Goal: Information Seeking & Learning: Learn about a topic

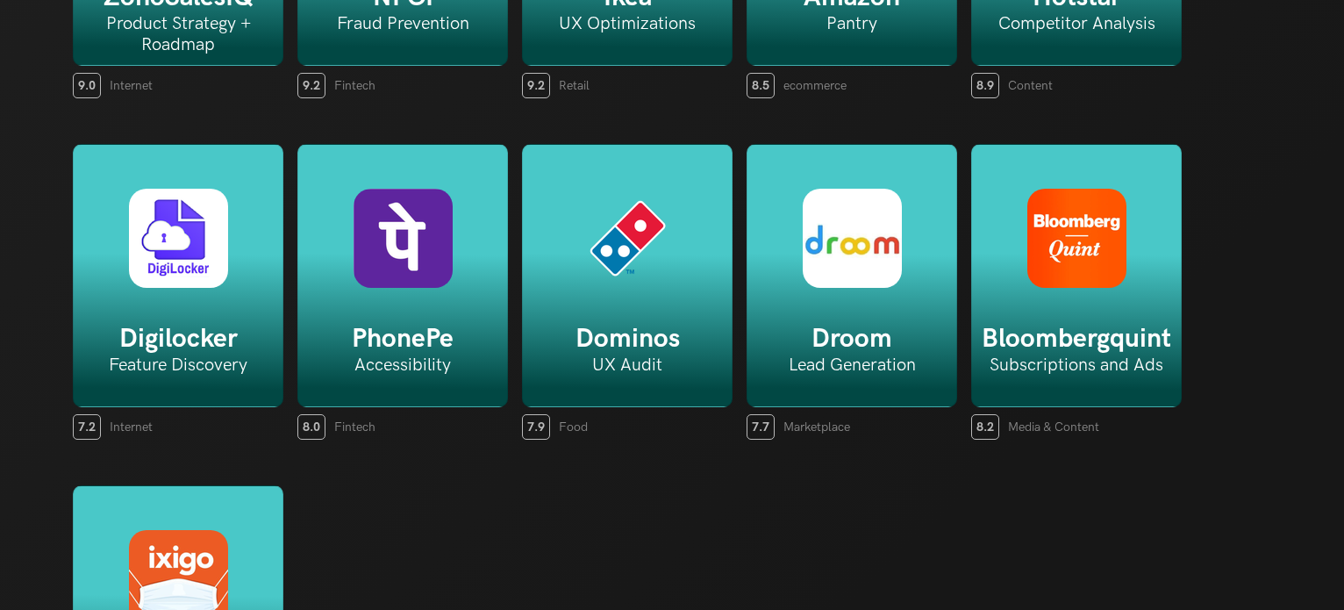
scroll to position [3588, 0]
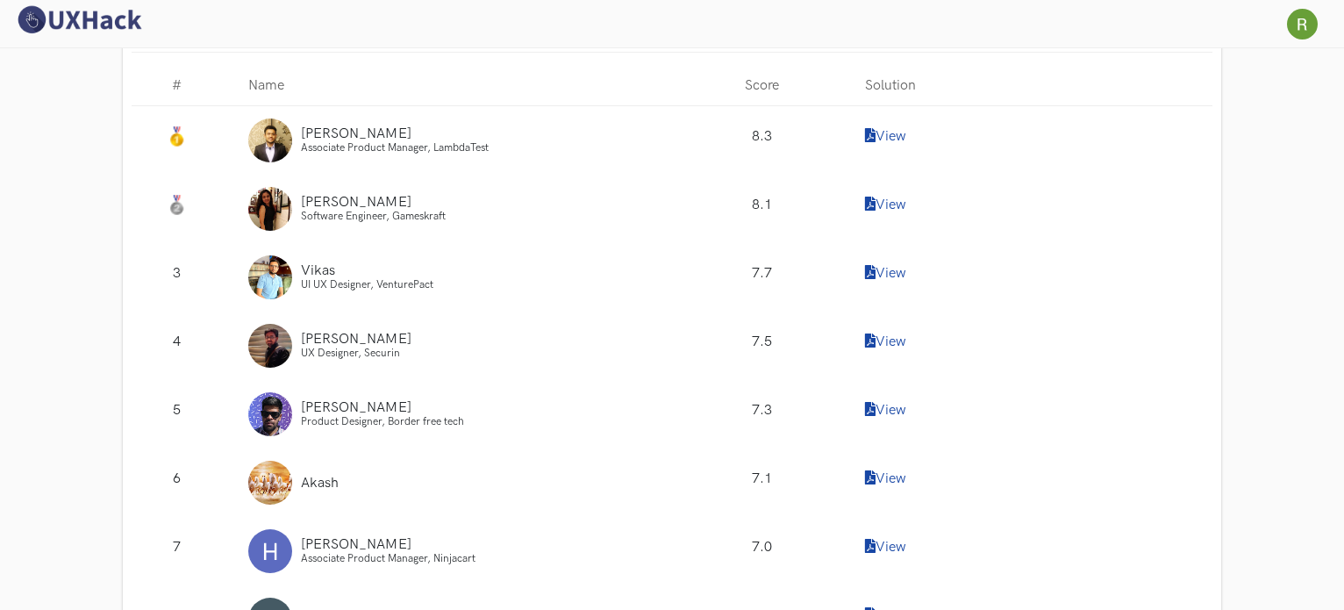
scroll to position [1740, 0]
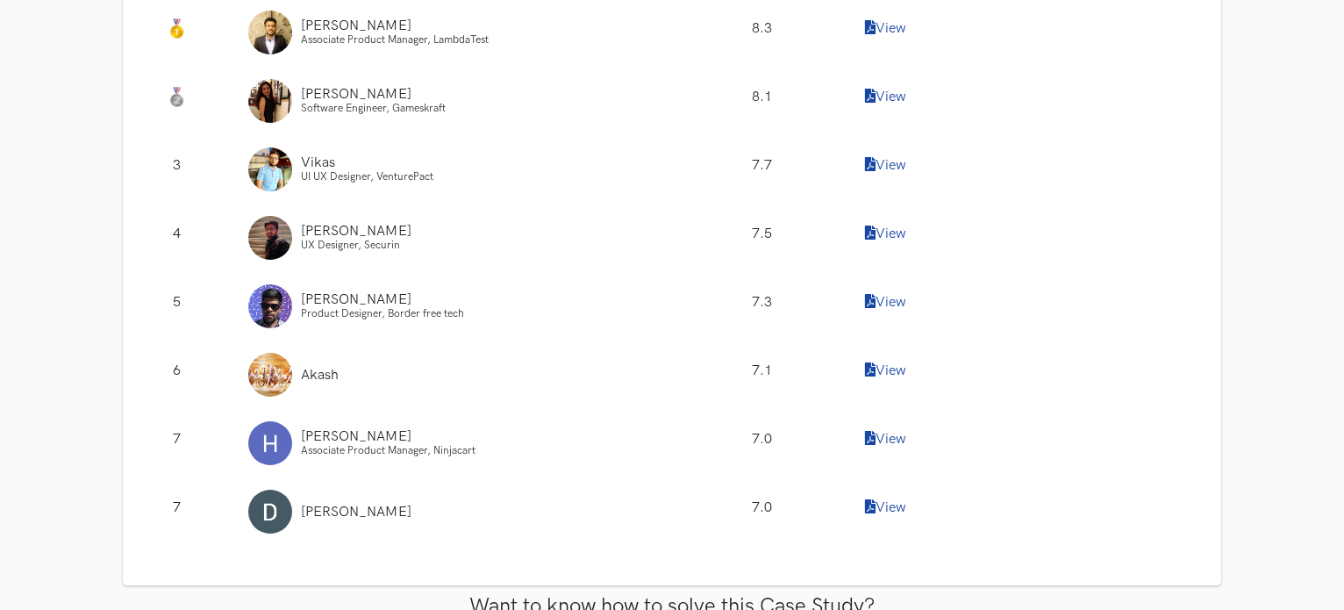
click at [883, 298] on link "View" at bounding box center [885, 302] width 41 height 17
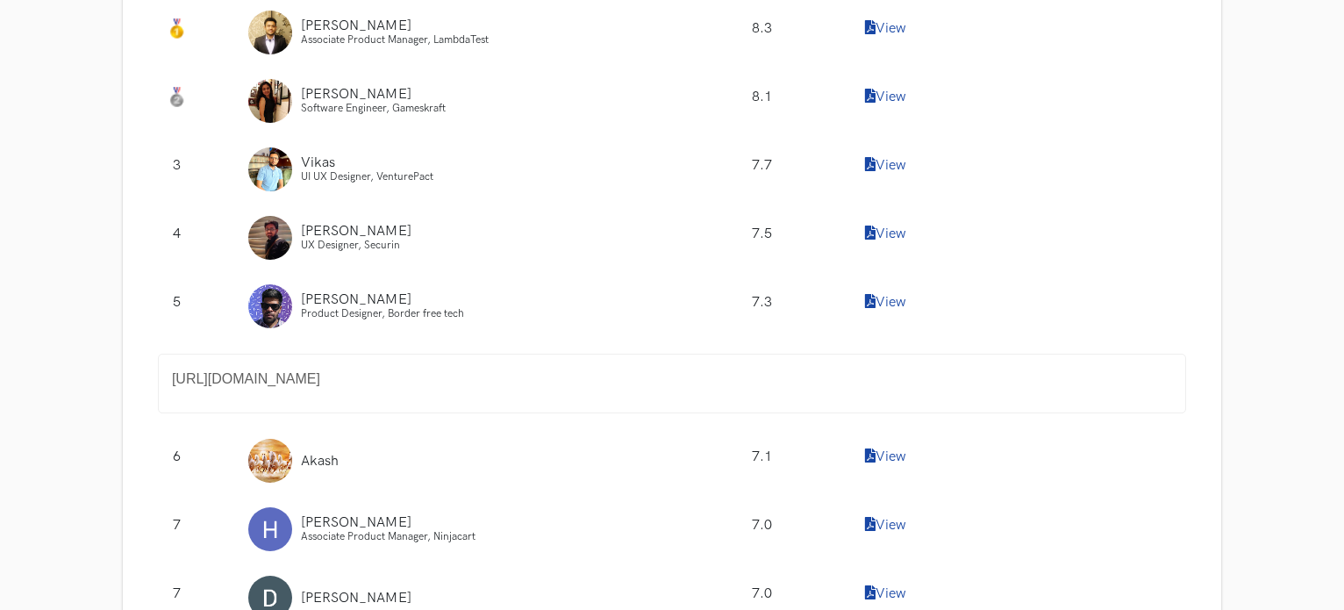
drag, startPoint x: 748, startPoint y: 351, endPoint x: 859, endPoint y: 344, distance: 111.6
click at [795, 331] on div "# Name Score Solution [PERSON_NAME] Associate Product Manager, LambdaTest 8.3 V…" at bounding box center [672, 299] width 1054 height 665
drag, startPoint x: 916, startPoint y: 364, endPoint x: 153, endPoint y: 350, distance: 763.1
click at [153, 350] on div "https://www.notion.so/FIGMA-new-features-and-product-improvement-challenge-116d…" at bounding box center [672, 383] width 1054 height 86
copy font "https://www.notion.so/FIGMA-new-features-and-product-improvement-challenge-116d…"
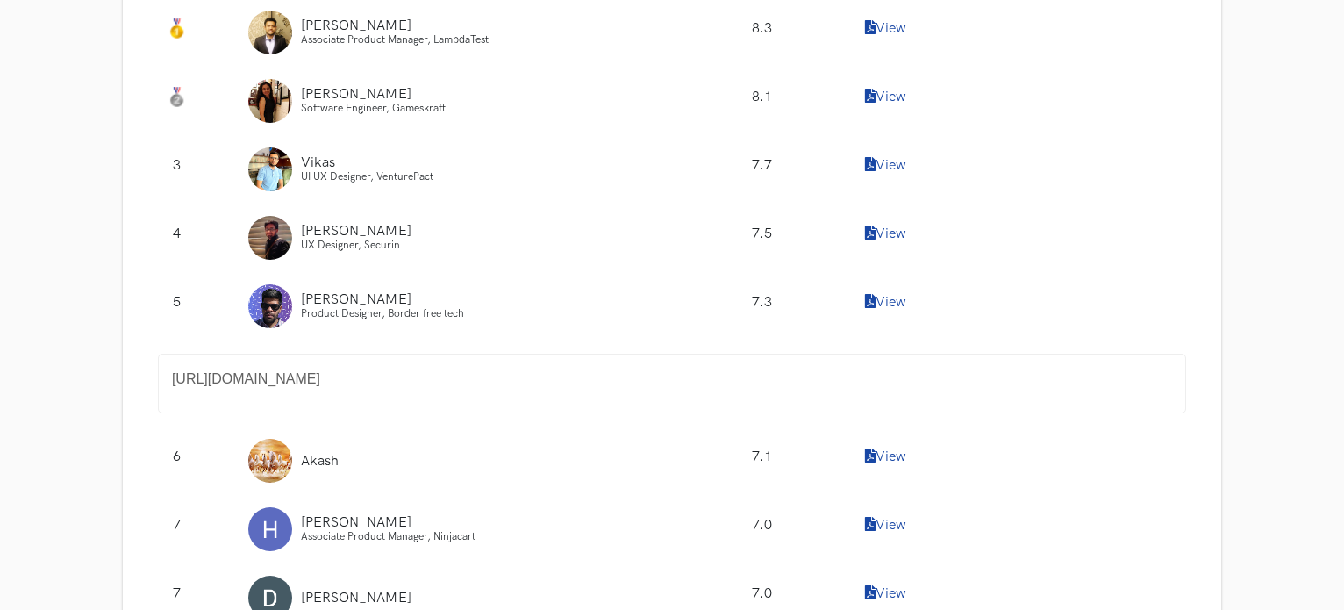
click at [893, 231] on link "View" at bounding box center [885, 233] width 41 height 17
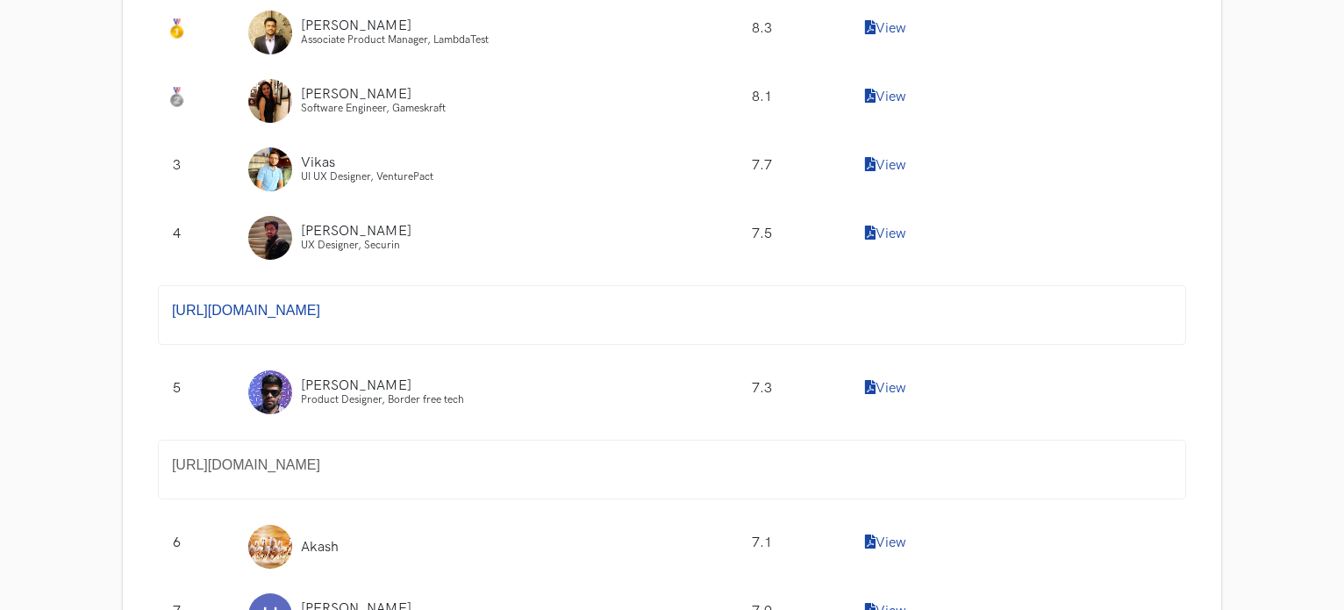
click at [320, 310] on link "https://www.notion.so/UXH-WC37_Figjam-602718188d794f8bae514c2c78e89ba8" at bounding box center [246, 310] width 148 height 15
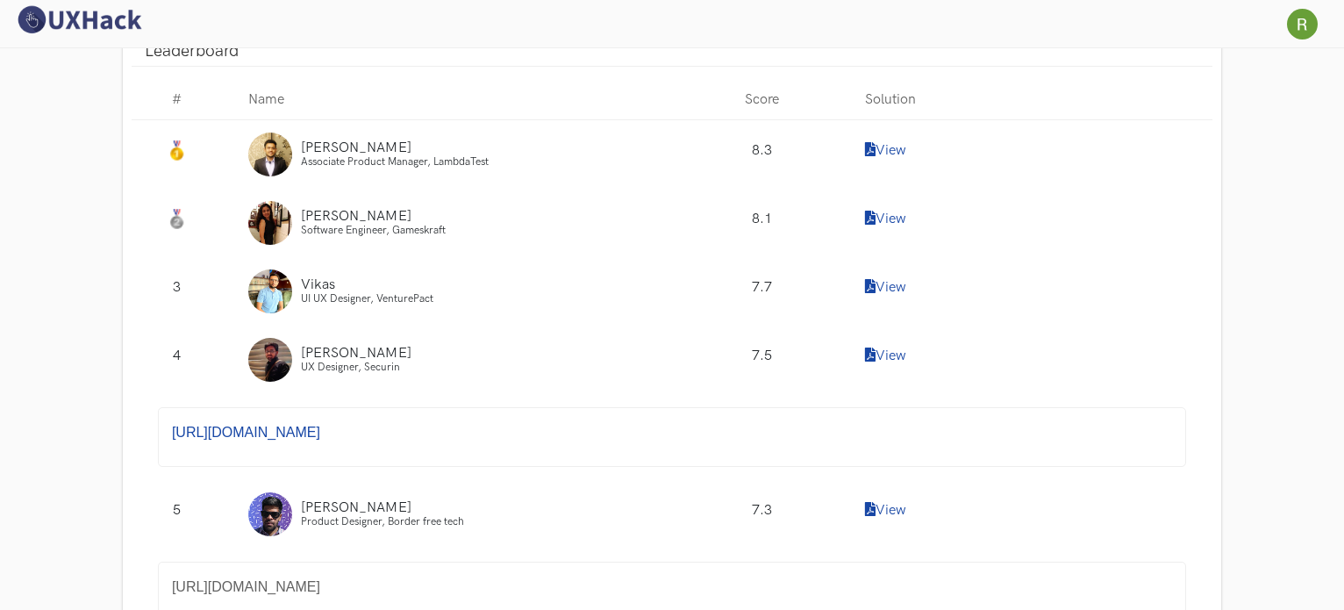
click at [888, 289] on link "View" at bounding box center [885, 287] width 41 height 17
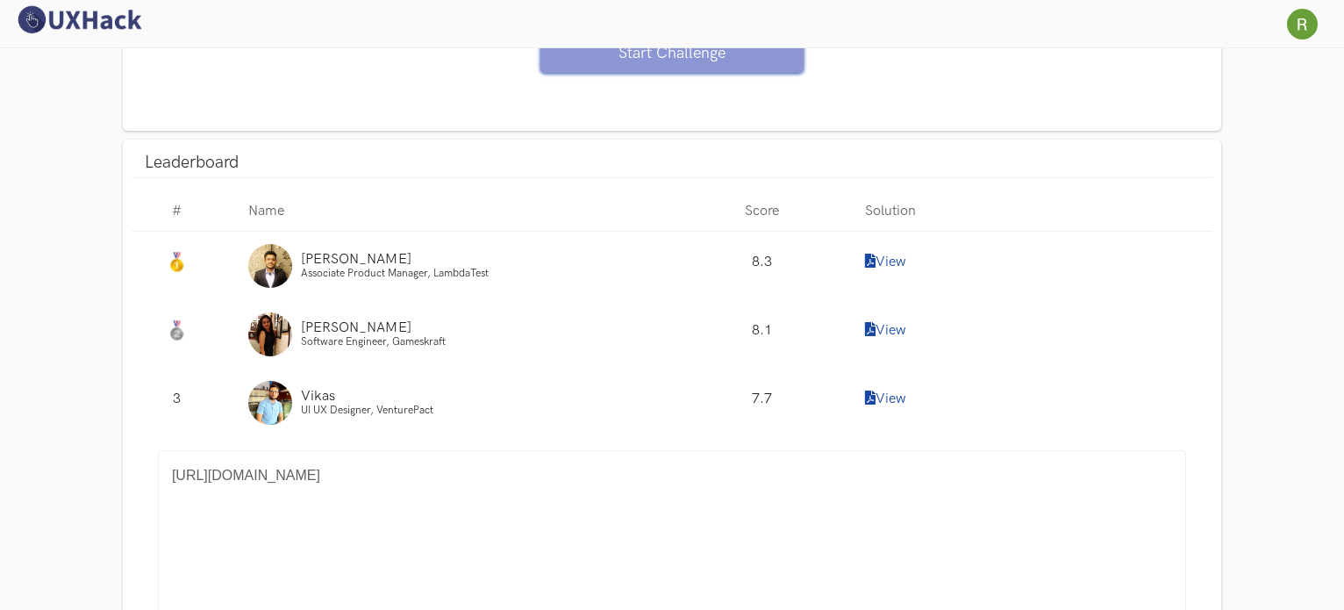
scroll to position [1506, 0]
click at [900, 327] on link "View" at bounding box center [885, 331] width 41 height 17
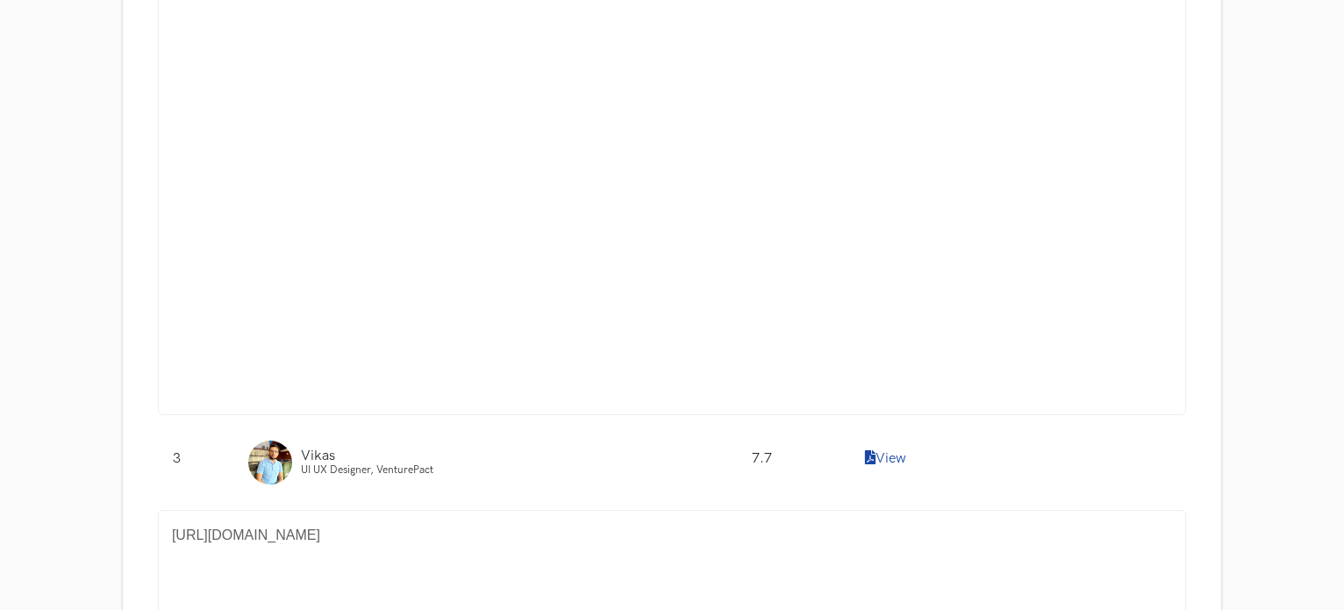
scroll to position [1551, 0]
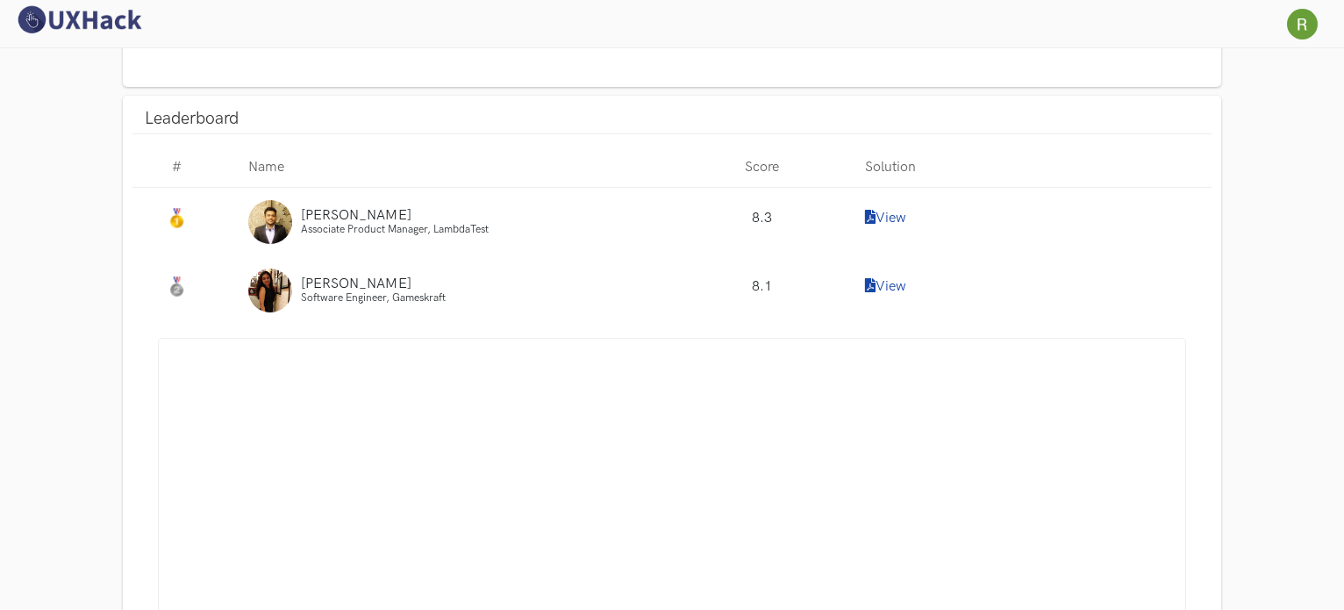
click at [890, 221] on link "View" at bounding box center [885, 218] width 41 height 17
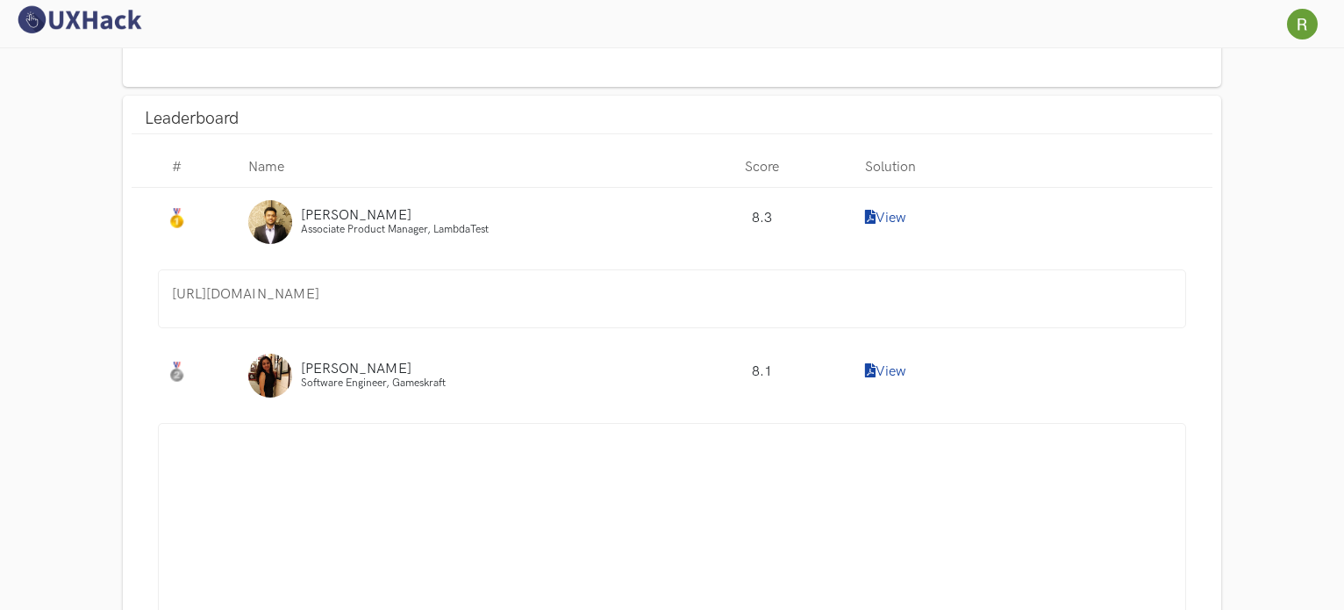
drag, startPoint x: 754, startPoint y: 292, endPoint x: 154, endPoint y: 269, distance: 600.3
click at [154, 269] on div "https://www.notion.so/shubhamknitt/FigJam-WC37-99e1cb3559a74b48a211366d5d68ec92" at bounding box center [672, 298] width 1054 height 85
copy p "https://www.notion.so/shubhamknitt/FigJam-WC37-99e1cb3559a74b48a211366d5d68ec92"
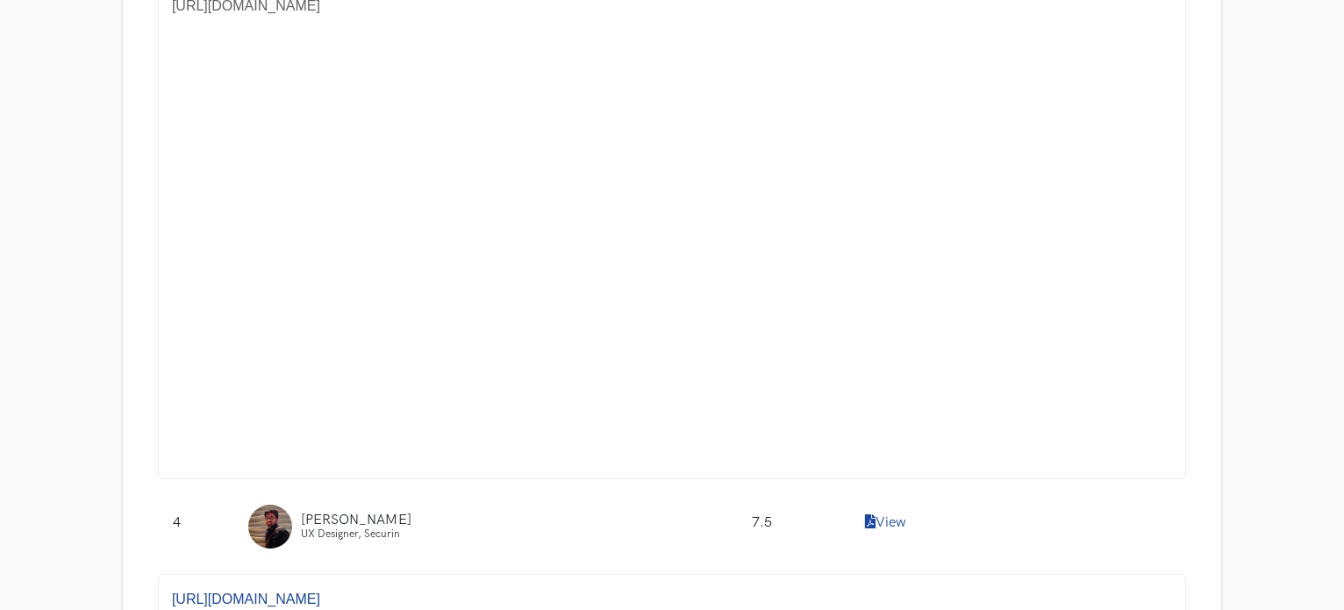
scroll to position [3006, 0]
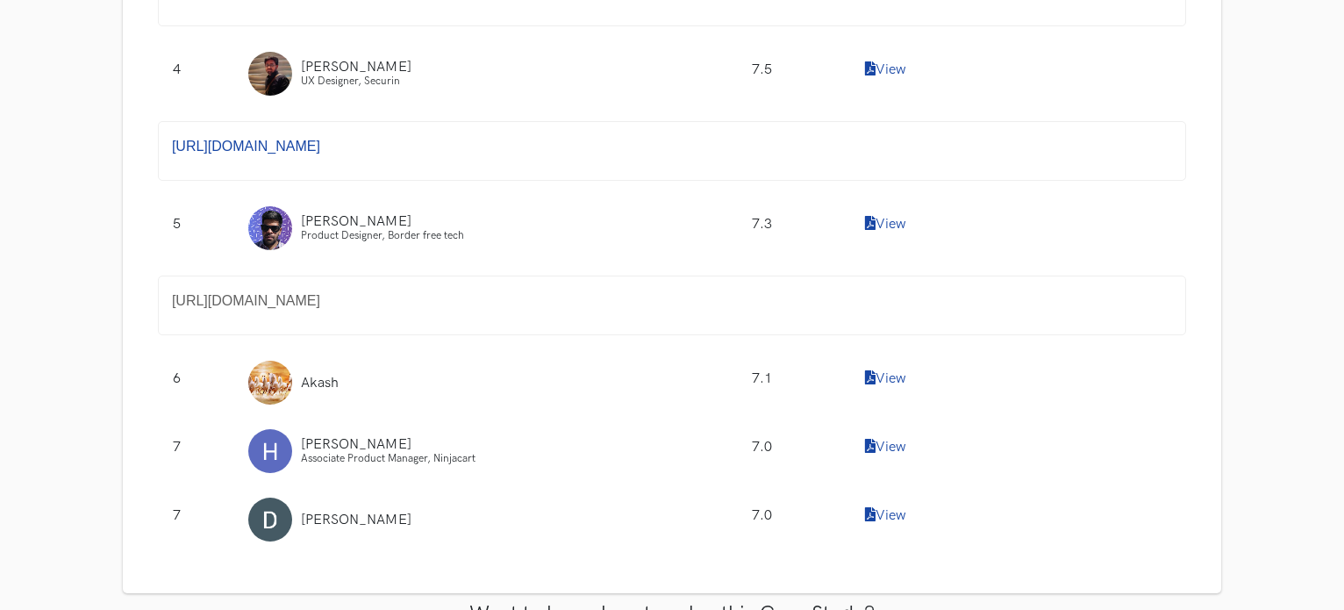
drag, startPoint x: 921, startPoint y: 296, endPoint x: 163, endPoint y: 295, distance: 757.7
click at [163, 295] on div "https://www.notion.so/FIGMA-new-features-and-product-improvement-challenge-116d…" at bounding box center [672, 305] width 1028 height 60
copy font "https://www.notion.so/FIGMA-new-features-and-product-improvement-challenge-116d…"
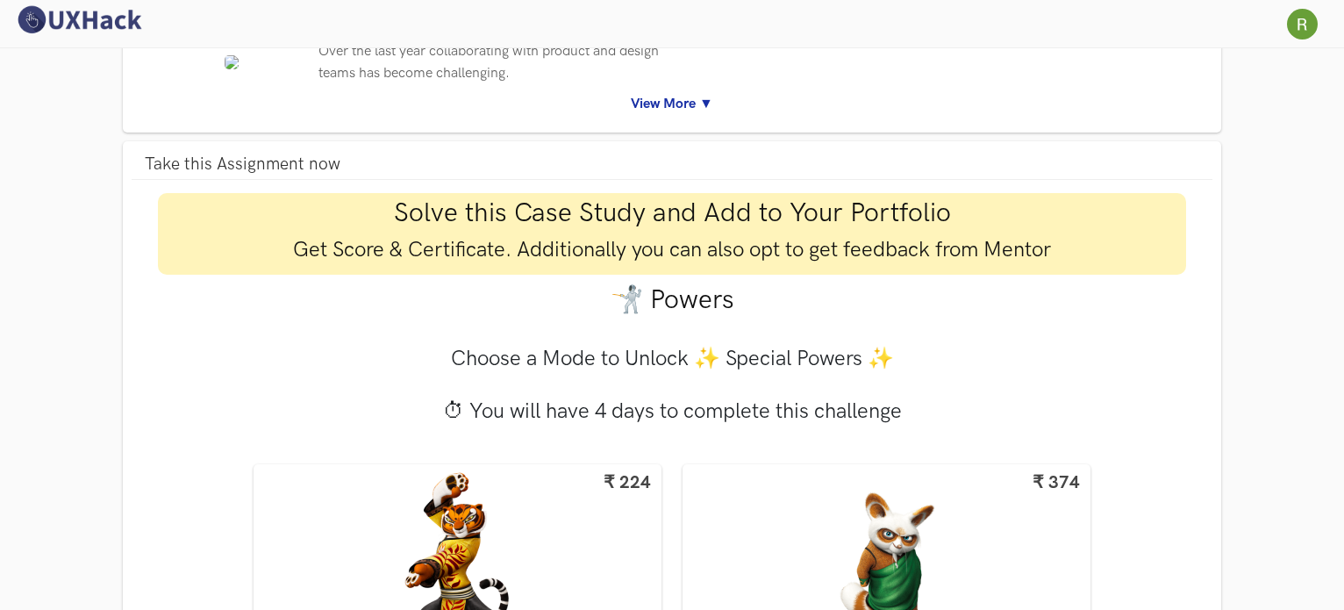
scroll to position [181, 0]
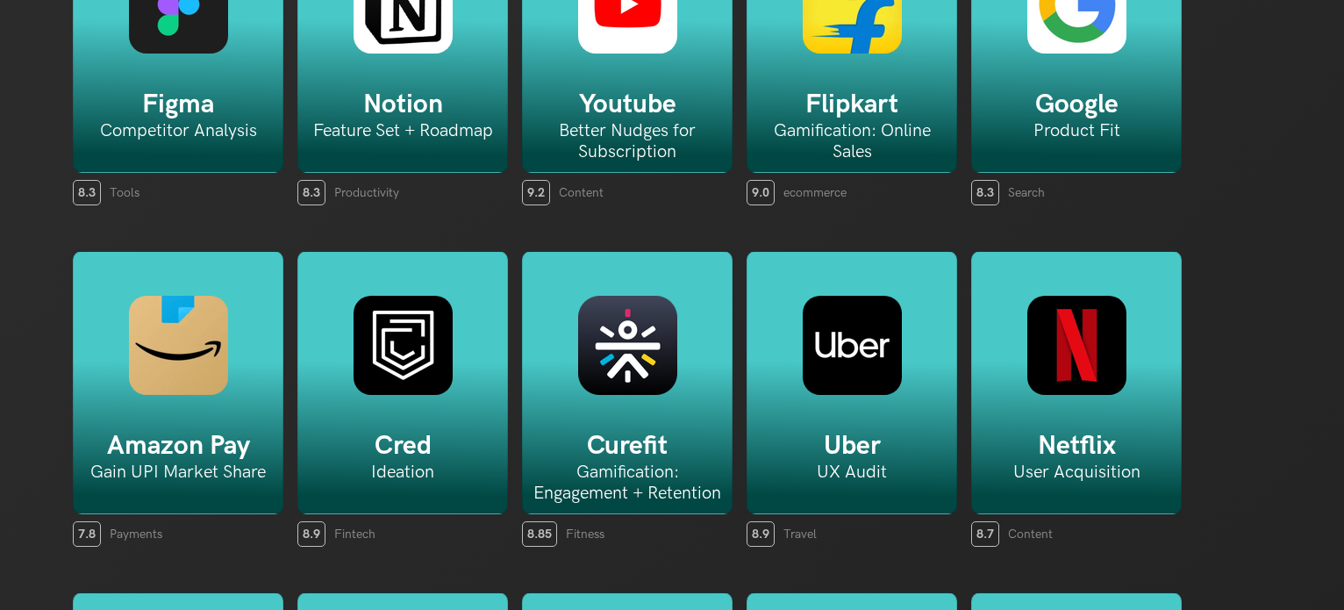
scroll to position [221, 0]
click at [664, 47] on img at bounding box center [627, 3] width 99 height 99
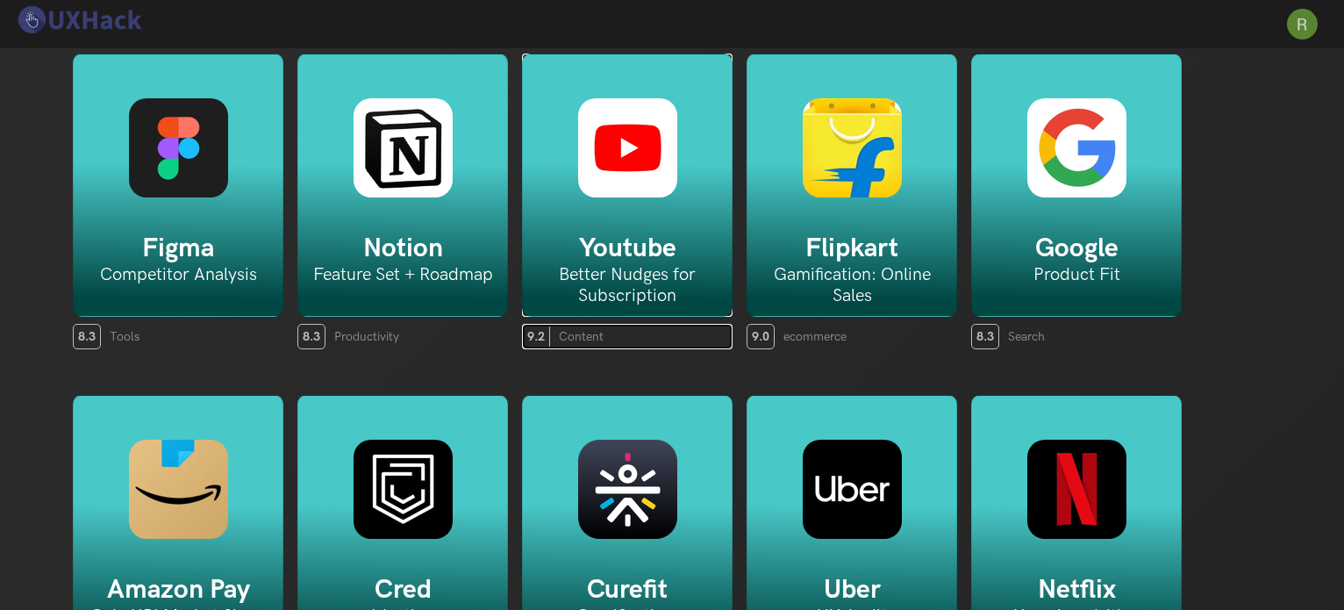
scroll to position [77, 0]
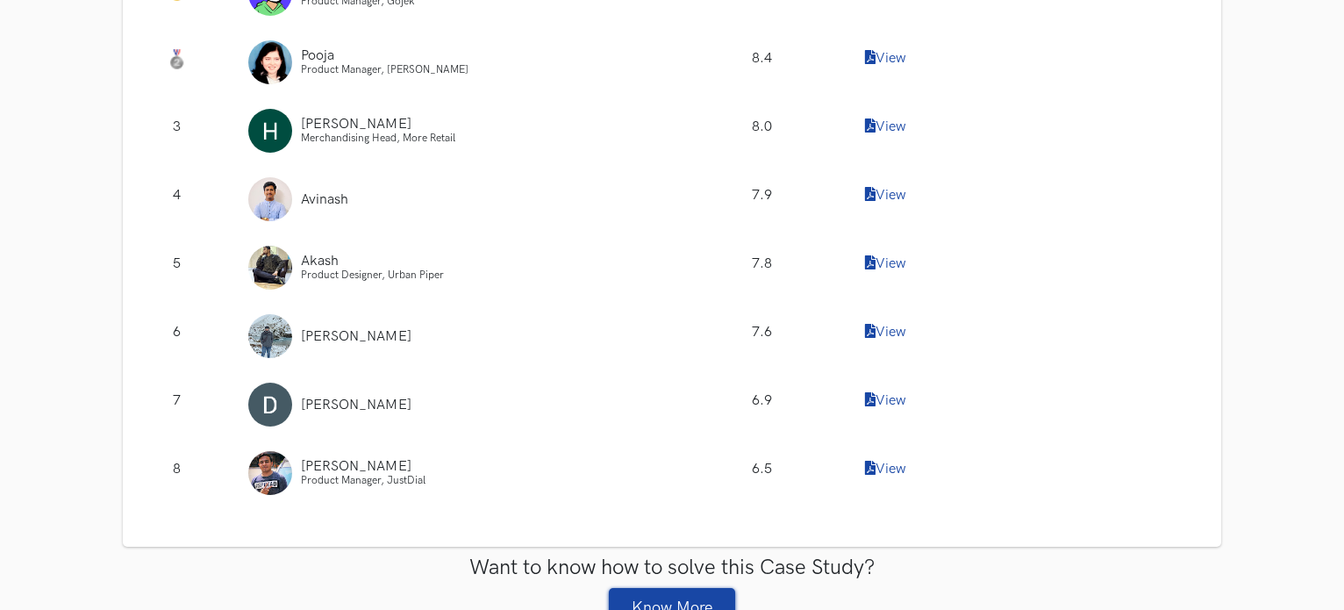
scroll to position [2193, 0]
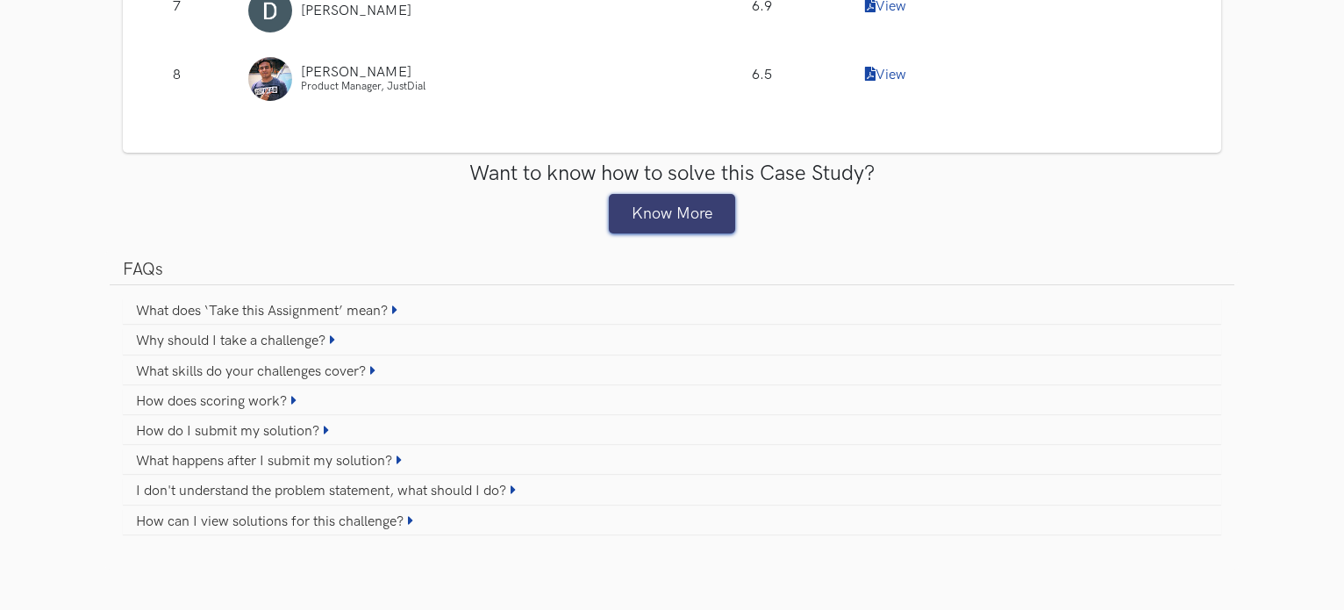
click at [683, 217] on link "Know More" at bounding box center [672, 213] width 126 height 39
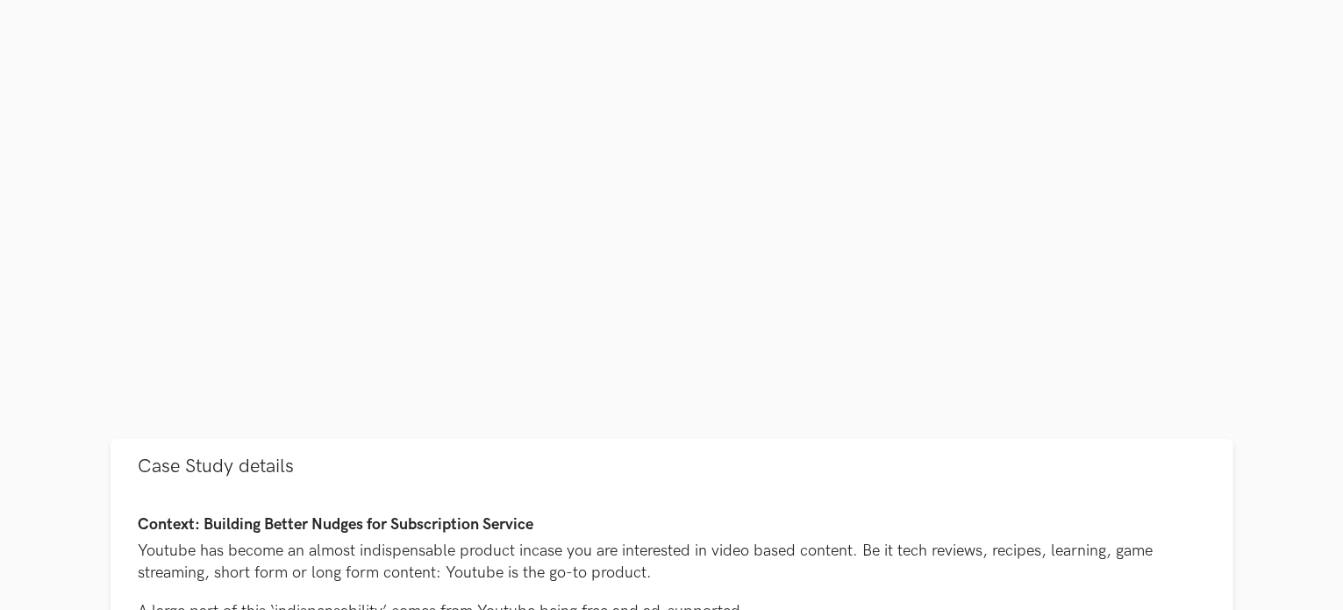
scroll to position [564, 0]
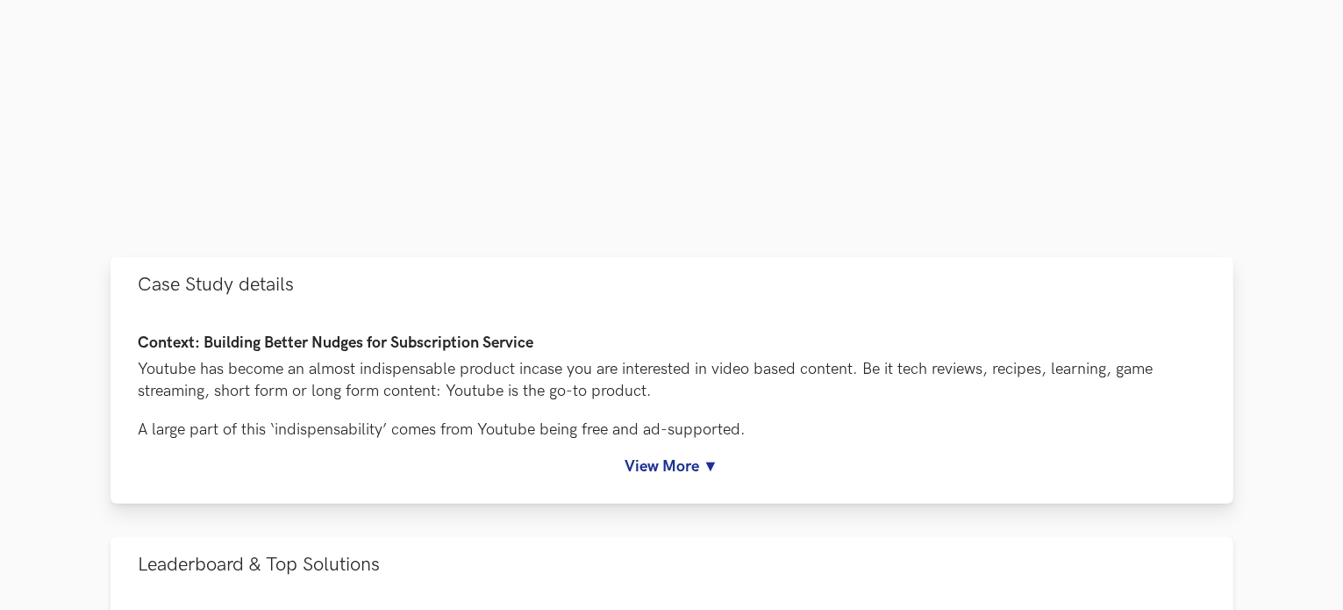
click at [667, 464] on link "View More ▼" at bounding box center [672, 466] width 1066 height 18
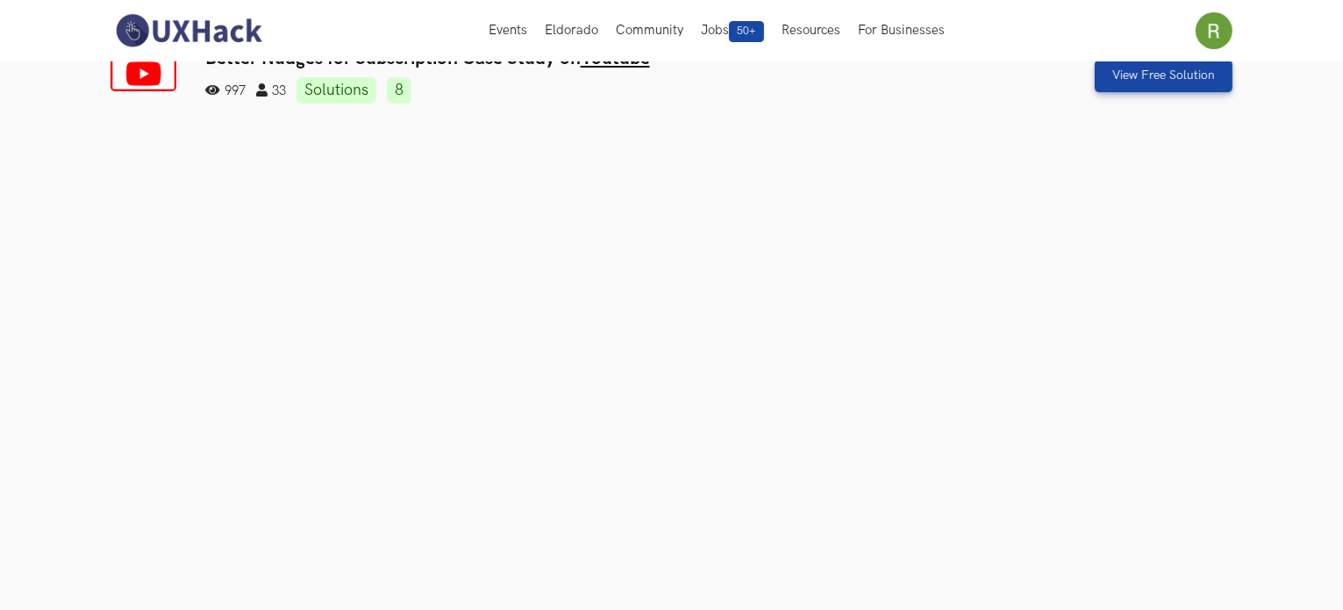
scroll to position [0, 0]
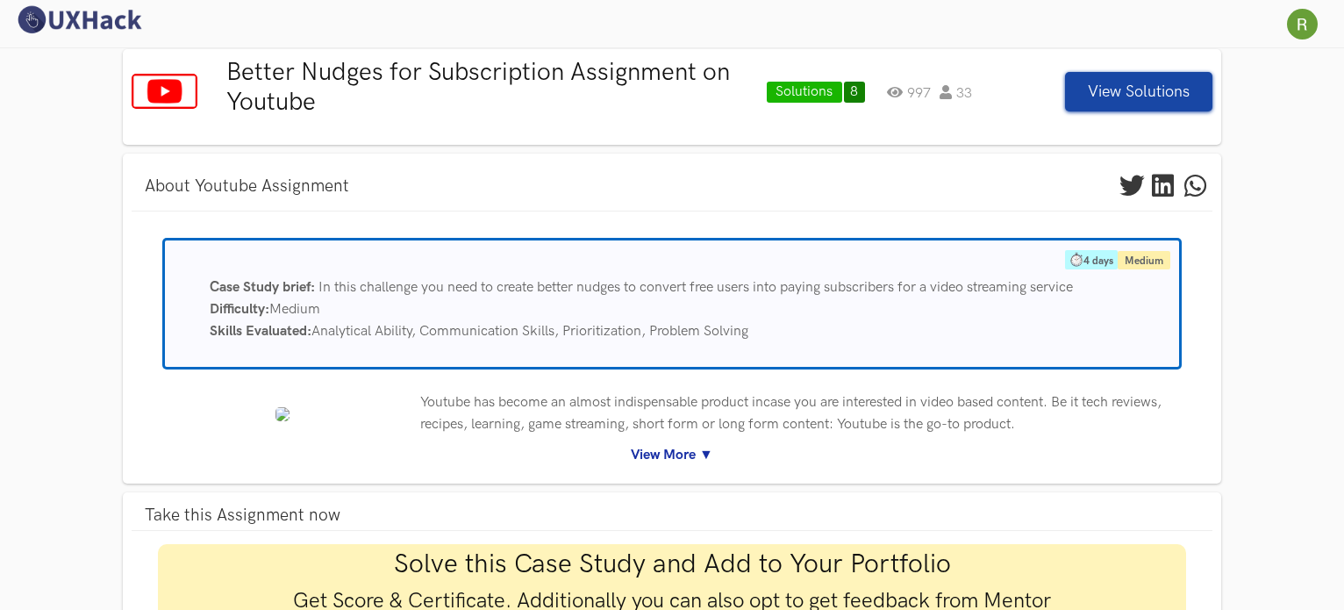
scroll to position [23, 0]
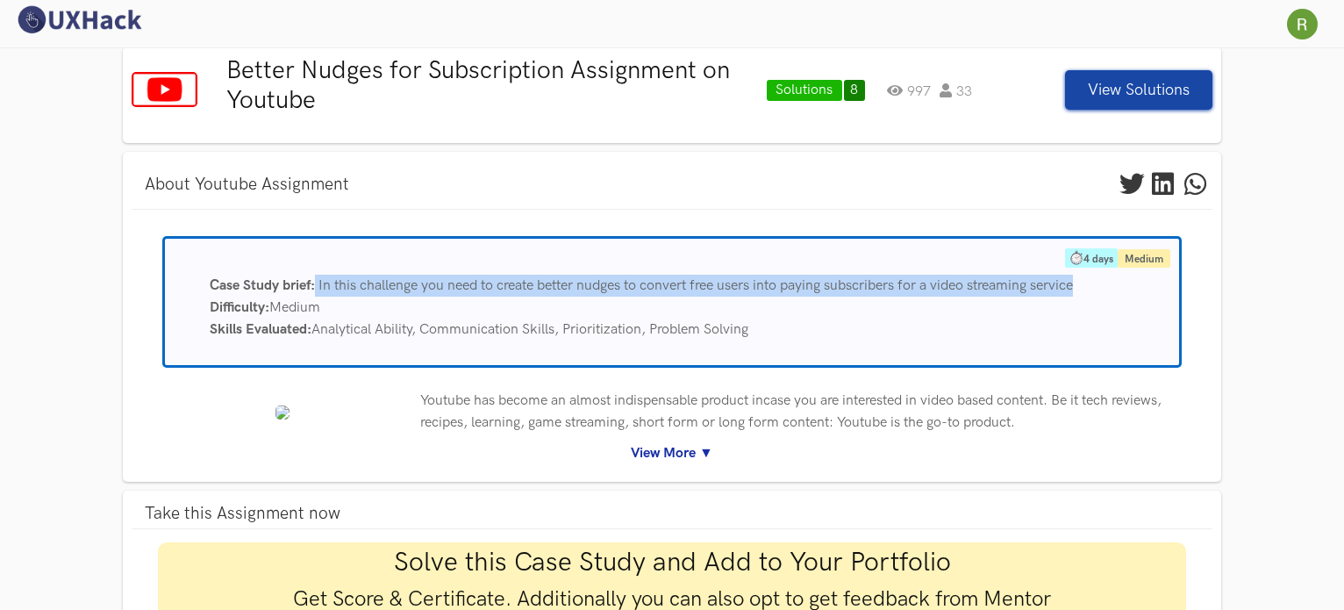
drag, startPoint x: 1087, startPoint y: 287, endPoint x: 316, endPoint y: 282, distance: 770.9
click at [316, 282] on div "Case Study brief: In this challenge you need to create better nudges to convert…" at bounding box center [687, 286] width 982 height 22
copy div "In this challenge you need to create better nudges to convert free users into p…"
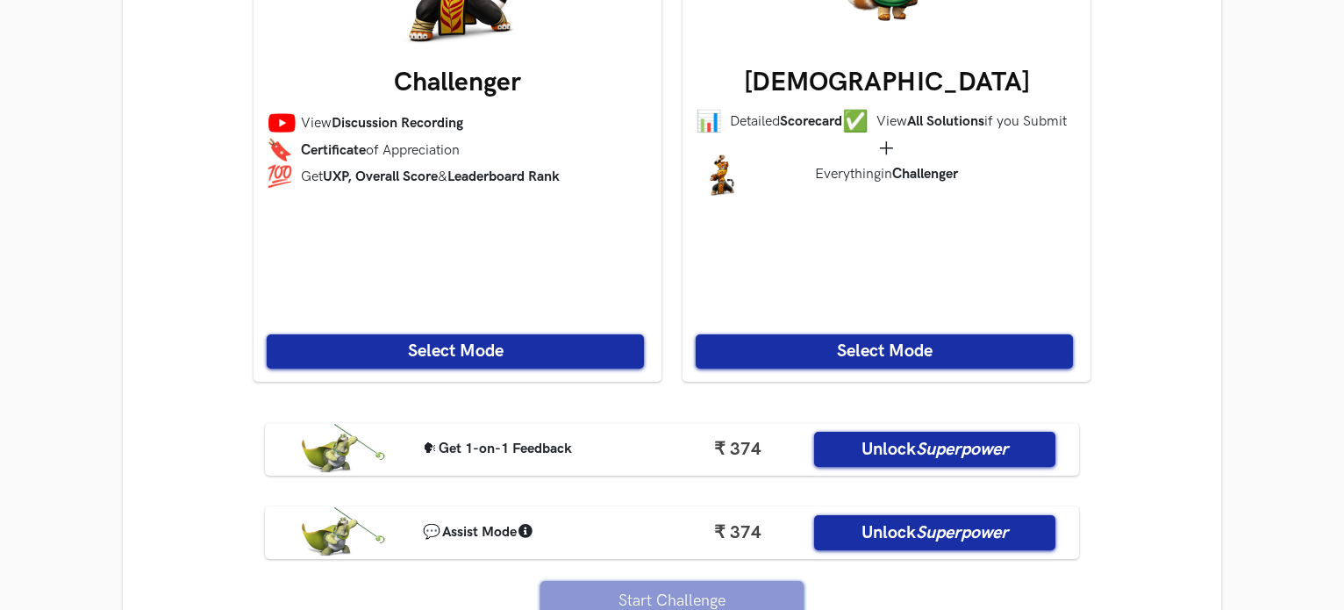
scroll to position [1430, 0]
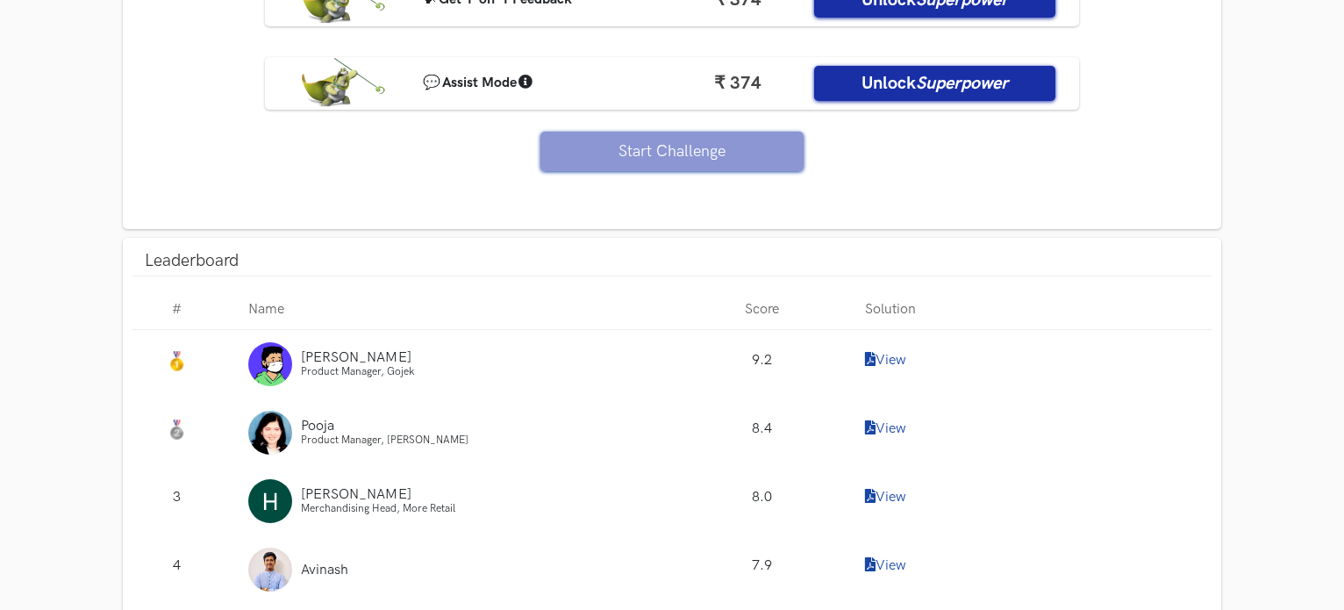
click at [311, 365] on span "Product Manager, Gojek" at bounding box center [357, 371] width 113 height 13
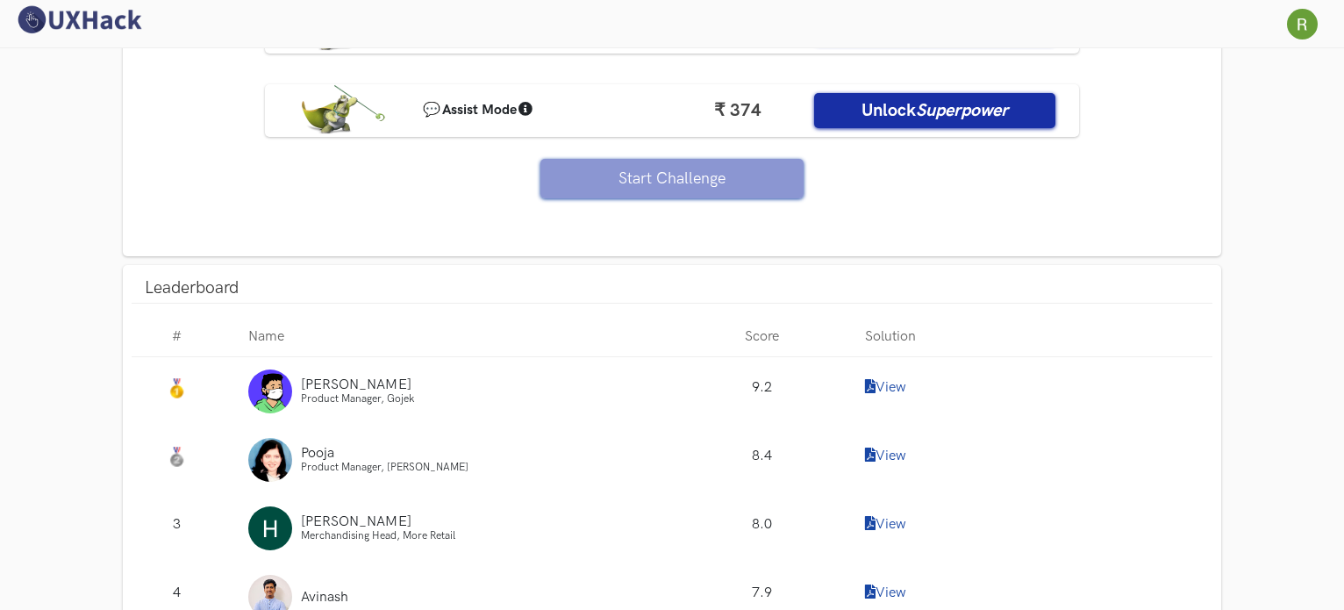
click at [319, 452] on span "Pooja" at bounding box center [317, 453] width 33 height 17
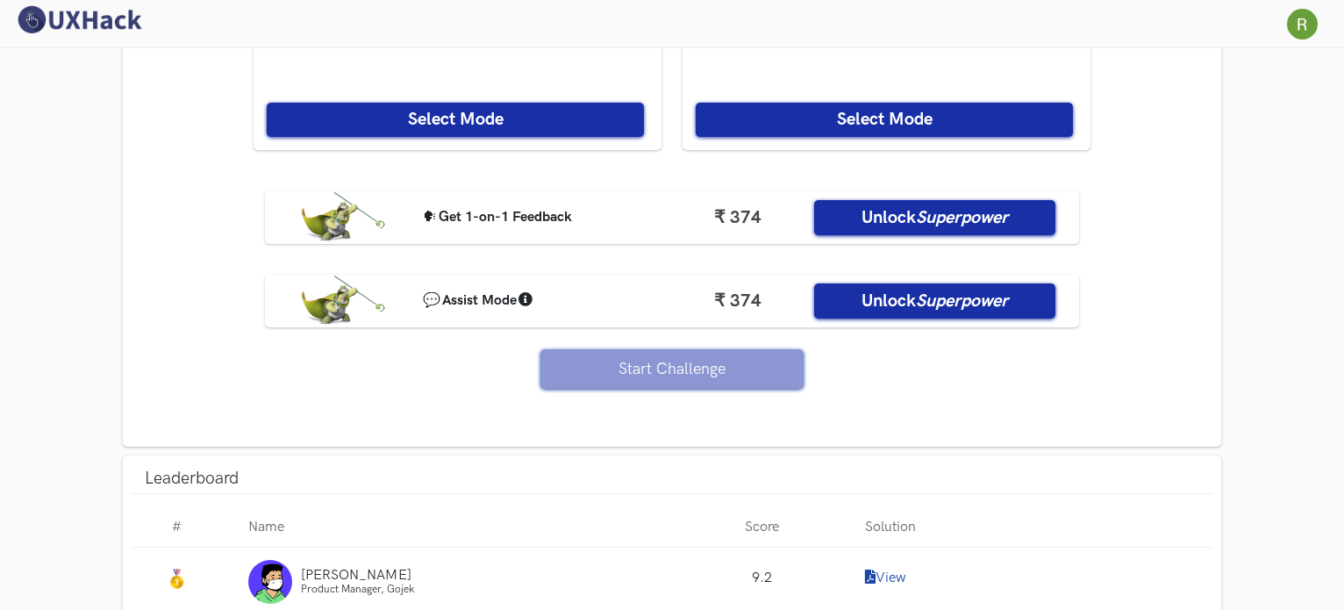
scroll to position [1205, 0]
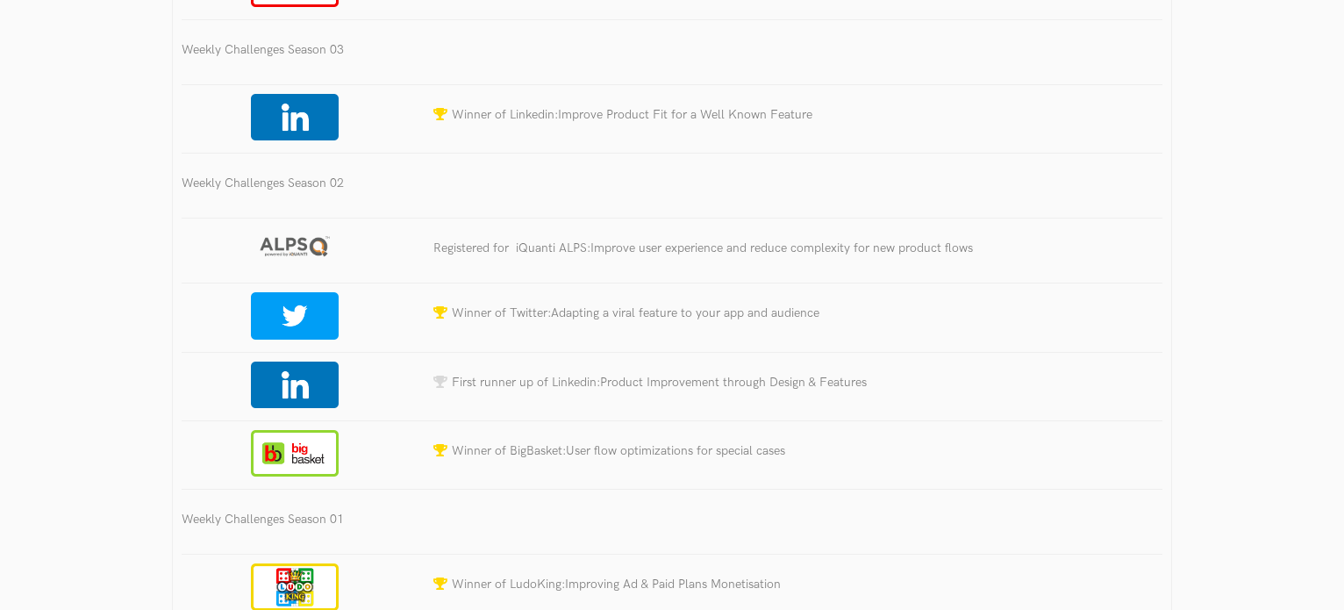
scroll to position [1157, 0]
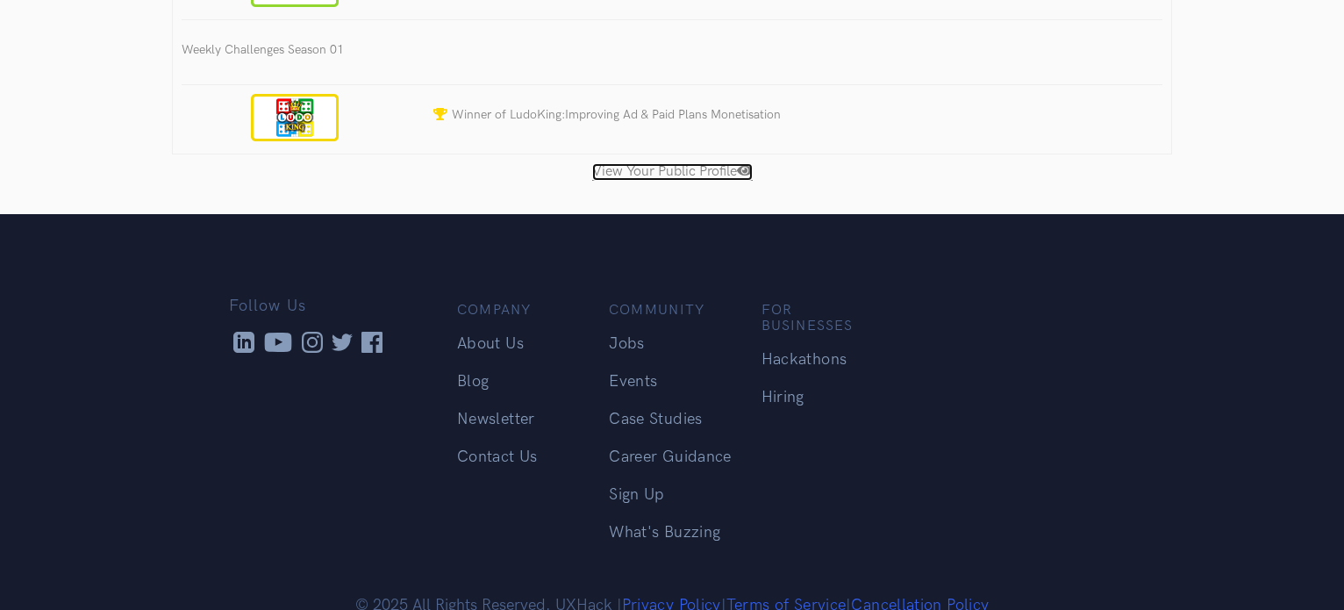
click at [620, 163] on link "View Your Public Profile" at bounding box center [672, 172] width 160 height 18
